Goal: Check status: Check status

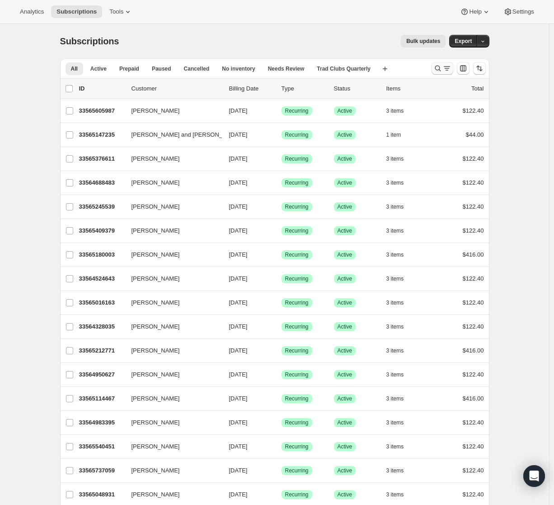
click at [447, 66] on icon "Search and filter results" at bounding box center [447, 66] width 6 height 1
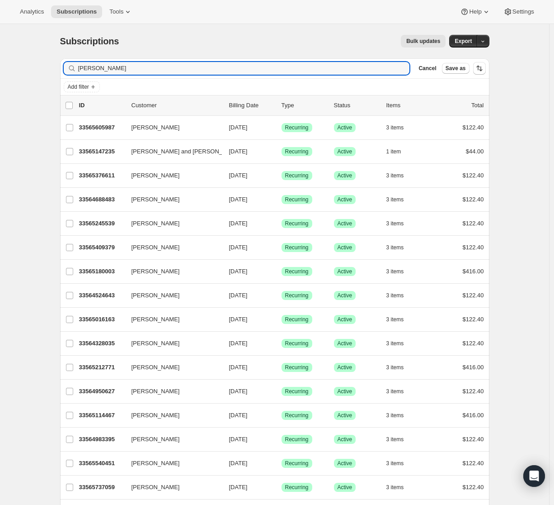
type input "[PERSON_NAME]"
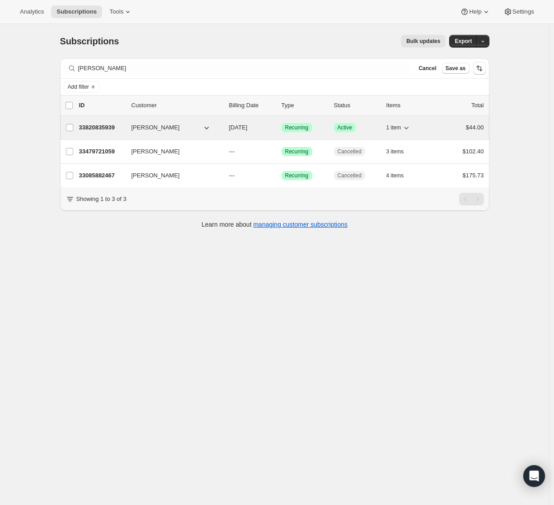
click at [127, 132] on div "33820835939 [PERSON_NAME] [DATE] Success Recurring Success Active 1 item $44.00" at bounding box center [281, 127] width 405 height 13
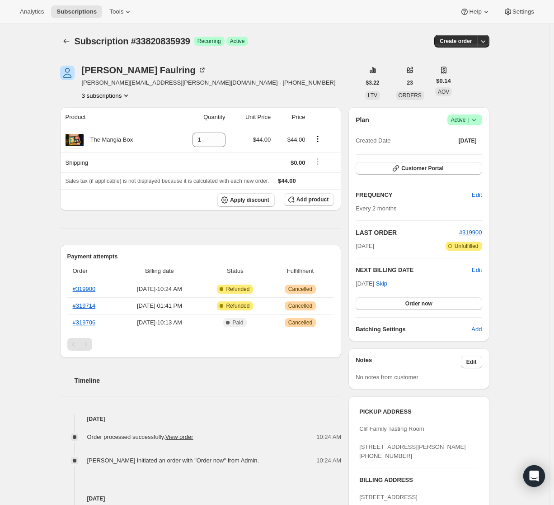
scroll to position [288, 0]
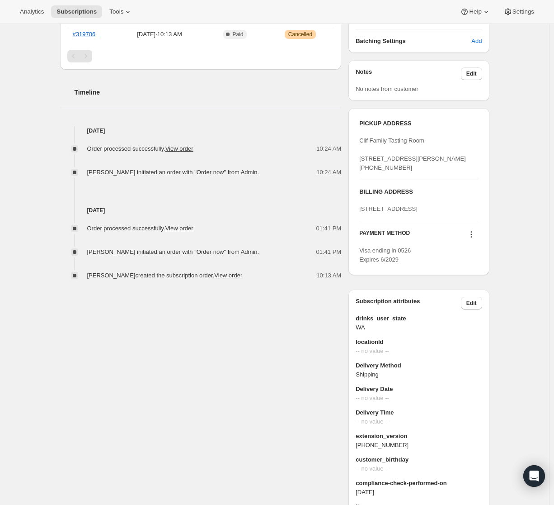
click at [474, 170] on div "Clif Family Tasting Room [STREET_ADDRESS][PERSON_NAME] [PHONE_NUMBER]" at bounding box center [418, 154] width 119 height 36
click at [446, 132] on div "PICKUP ADDRESS Clif Family Tasting Room [STREET_ADDRESS][PERSON_NAME] [PHONE_NU…" at bounding box center [418, 145] width 119 height 53
click at [383, 170] on span "Clif Family Tasting Room [STREET_ADDRESS][PERSON_NAME] [PHONE_NUMBER]" at bounding box center [412, 154] width 107 height 34
click at [475, 239] on icon at bounding box center [471, 234] width 9 height 9
click at [488, 259] on div "PICKUP ADDRESS Clif Family Tasting Room [STREET_ADDRESS][PERSON_NAME] [PHONE_NU…" at bounding box center [419, 191] width 141 height 167
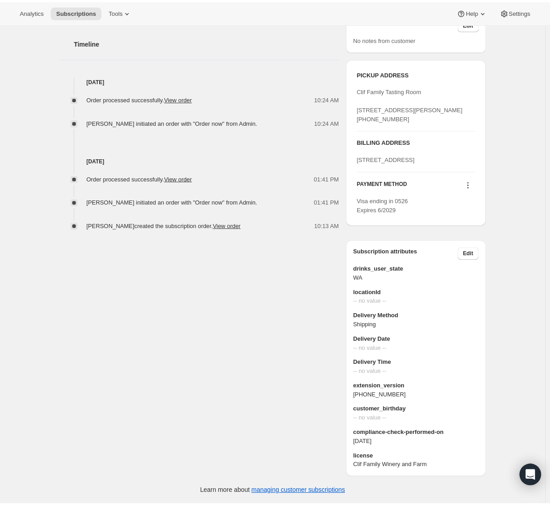
scroll to position [0, 0]
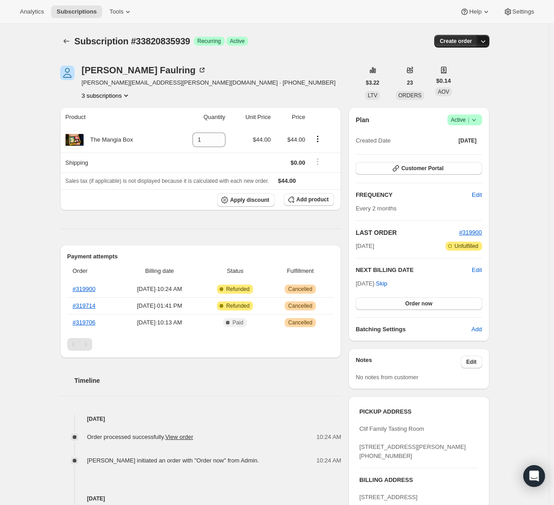
click at [484, 45] on icon "button" at bounding box center [483, 41] width 9 height 9
click at [530, 80] on div "Subscription #33820835939. This page is ready Subscription #33820835939 Success…" at bounding box center [274, 433] width 549 height 818
